Goal: Find specific page/section: Find specific page/section

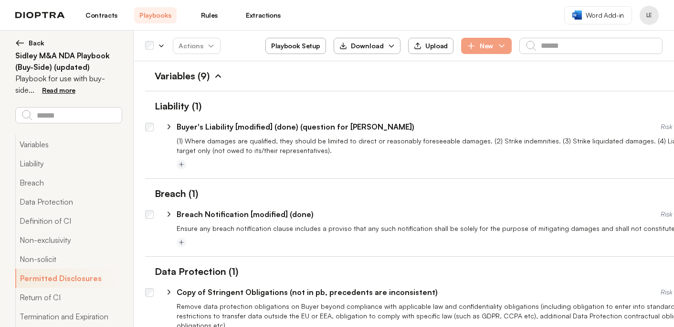
select select "*****"
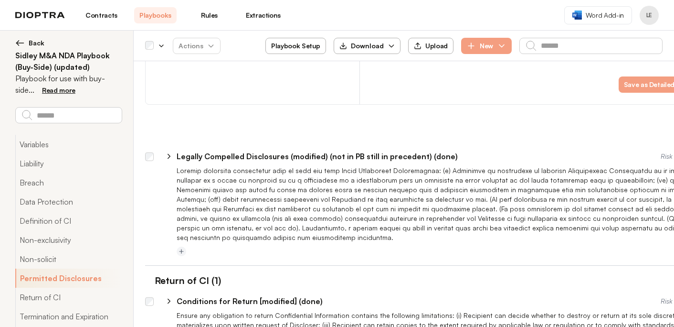
click at [110, 16] on link "Contracts" at bounding box center [101, 15] width 42 height 16
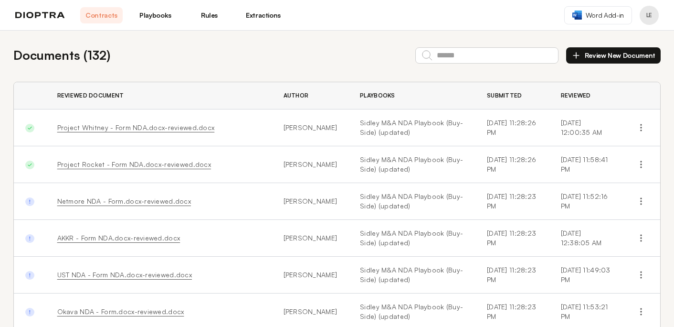
click at [152, 19] on link "Playbooks" at bounding box center [155, 15] width 42 height 16
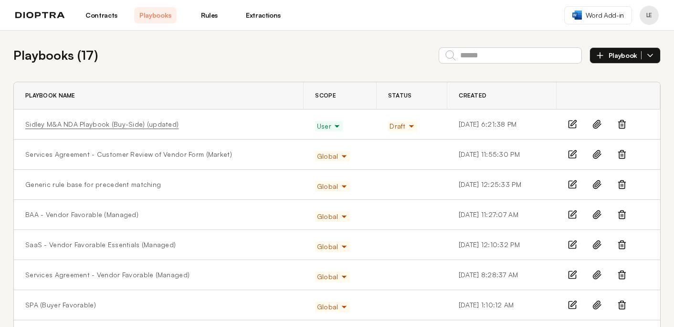
click at [95, 127] on link "Sidley M&A NDA Playbook (Buy-Side) (updated)" at bounding box center [101, 124] width 153 height 10
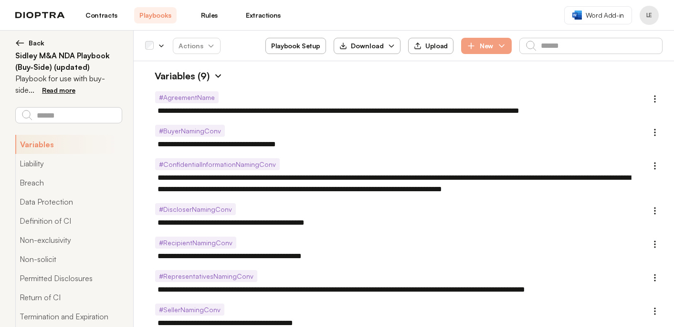
click at [220, 76] on img at bounding box center [218, 76] width 10 height 10
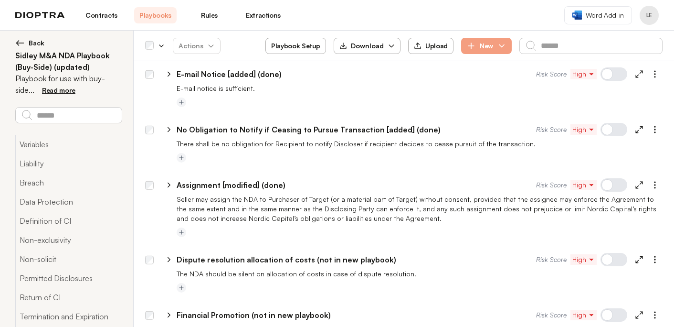
scroll to position [2137, 0]
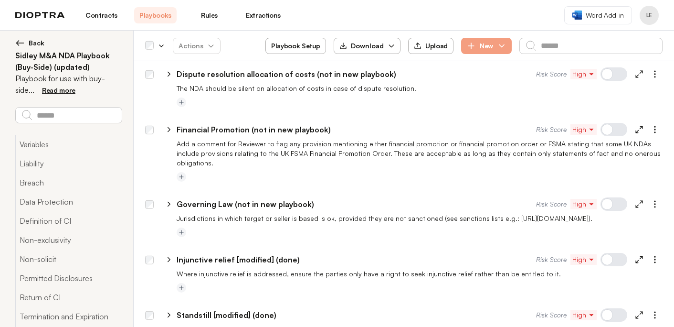
click at [109, 14] on link "Contracts" at bounding box center [101, 15] width 42 height 16
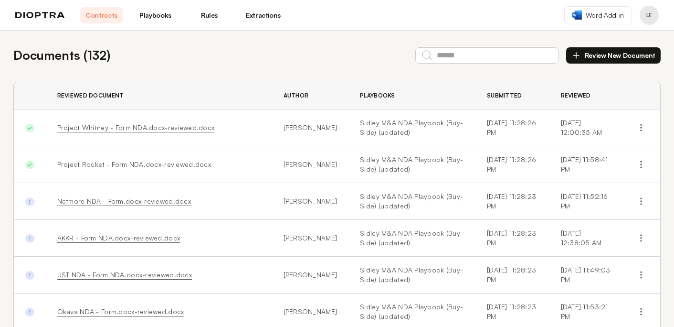
click at [160, 12] on link "Playbooks" at bounding box center [155, 15] width 42 height 16
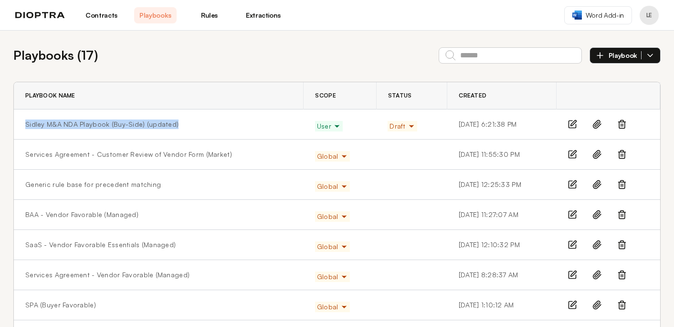
drag, startPoint x: 170, startPoint y: 126, endPoint x: 23, endPoint y: 124, distance: 147.1
click at [23, 124] on td "Sidley M&A NDA Playbook (Buy-Side) (updated)" at bounding box center [159, 124] width 290 height 30
copy link "Sidley M&A NDA Playbook (Buy-Side) (updated)"
click at [137, 126] on link "Sidley M&A NDA Playbook (Buy-Side) (updated)" at bounding box center [101, 124] width 153 height 10
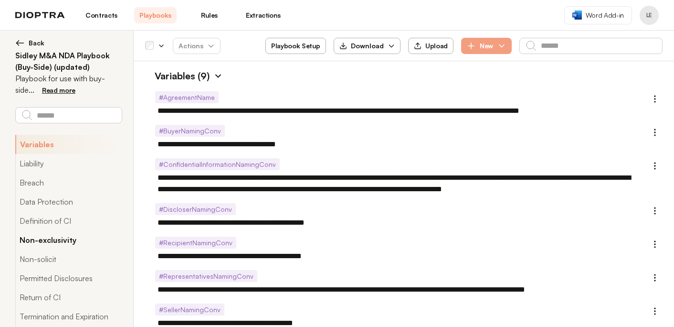
scroll to position [37, 0]
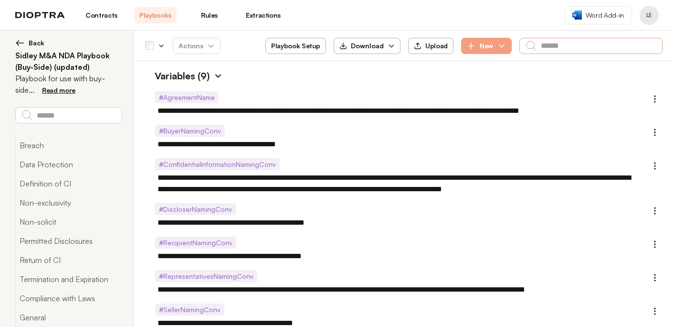
click at [568, 49] on input "text" at bounding box center [590, 46] width 143 height 16
type textarea "*"
type input "*"
type textarea "*"
type input "**"
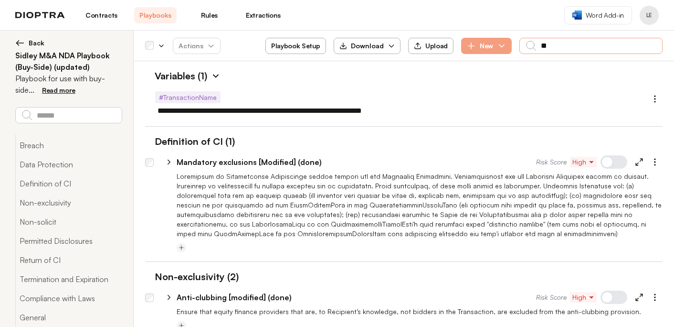
type textarea "*"
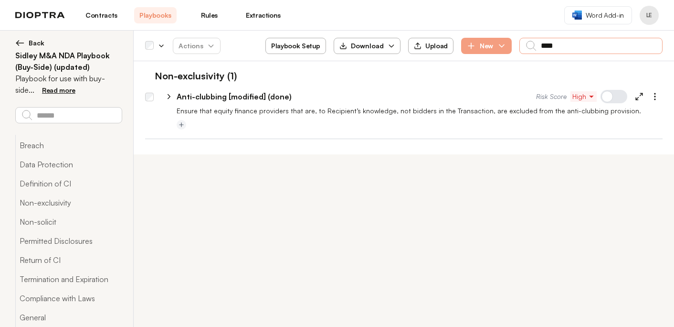
type input "****"
click at [401, 109] on p "Ensure that equity finance providers that are, to Recipient’s knowledge, not bi…" at bounding box center [420, 111] width 486 height 10
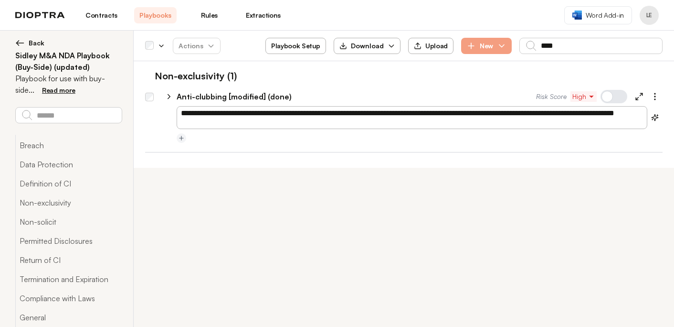
click at [170, 92] on icon at bounding box center [169, 96] width 9 height 9
select select "******"
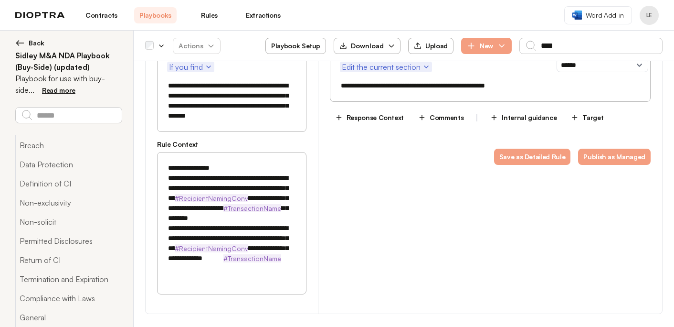
scroll to position [117, 0]
